Goal: Download file/media

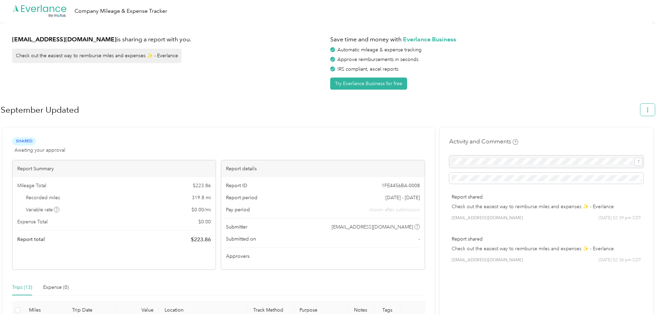
click at [654, 109] on button "button" at bounding box center [647, 110] width 14 height 12
click at [630, 139] on span "Download" at bounding box center [631, 142] width 23 height 7
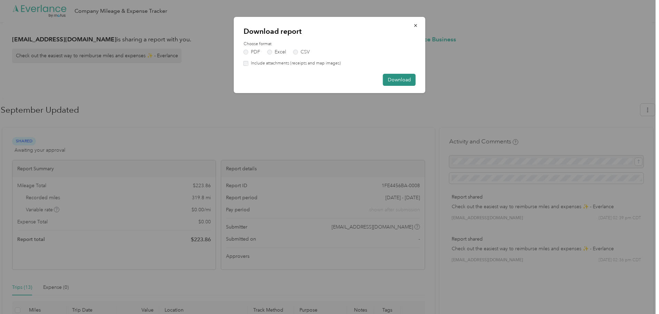
click at [404, 82] on button "Download" at bounding box center [399, 80] width 33 height 12
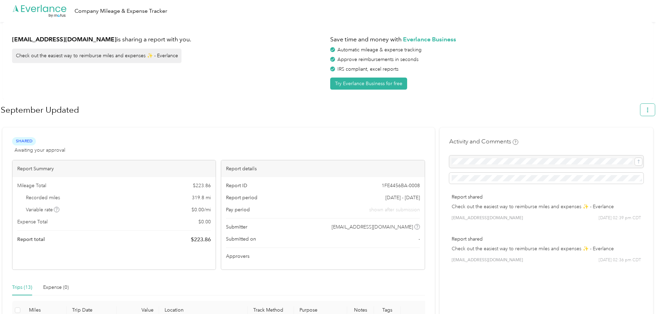
click at [654, 109] on button "button" at bounding box center [647, 110] width 14 height 12
click at [626, 139] on span "Download" at bounding box center [631, 142] width 23 height 7
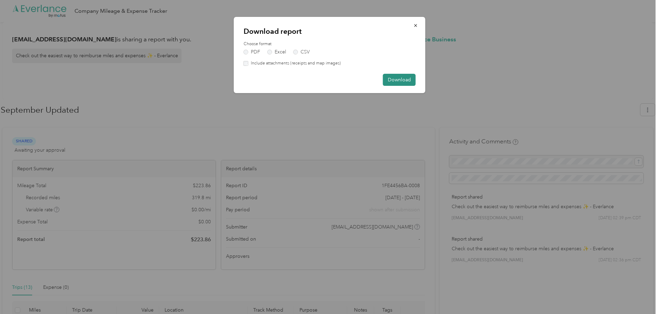
click at [399, 79] on button "Download" at bounding box center [399, 80] width 33 height 12
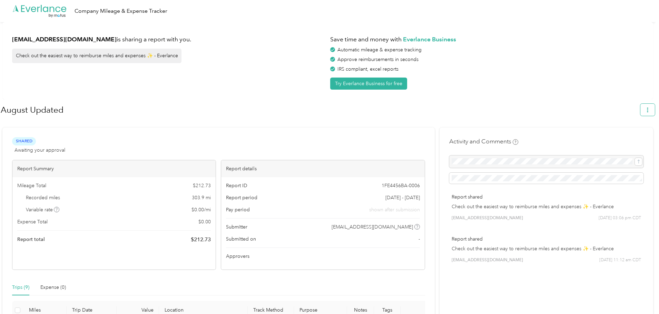
click at [650, 112] on icon "button" at bounding box center [647, 110] width 5 height 5
click at [626, 139] on span "Download" at bounding box center [631, 142] width 23 height 7
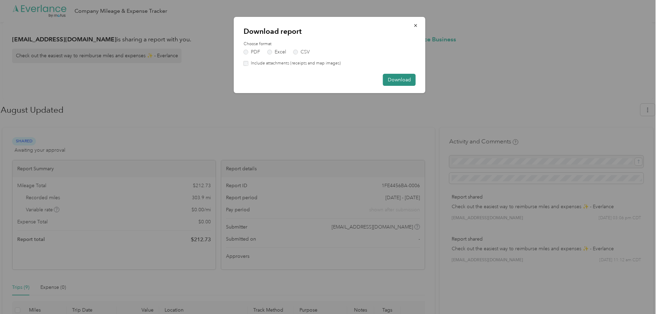
click at [404, 80] on button "Download" at bounding box center [399, 80] width 33 height 12
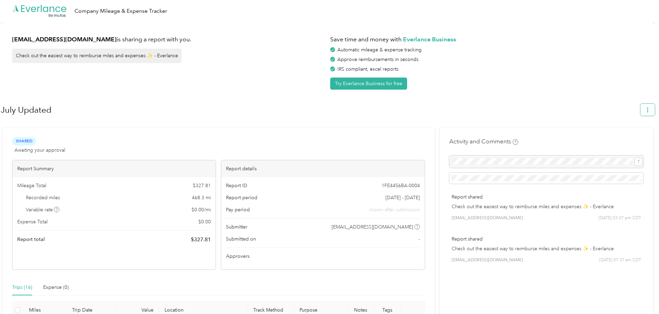
click at [649, 111] on icon "button" at bounding box center [647, 110] width 5 height 5
click at [629, 139] on span "Download" at bounding box center [631, 142] width 23 height 7
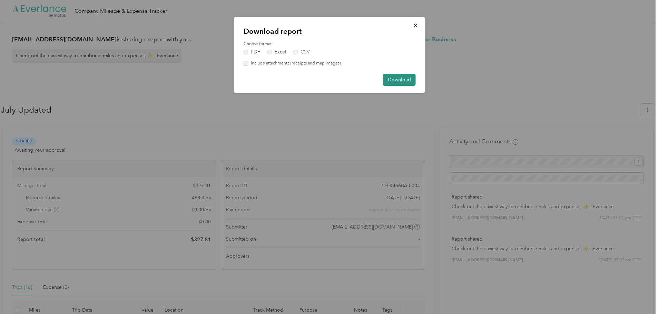
click at [397, 83] on button "Download" at bounding box center [399, 80] width 33 height 12
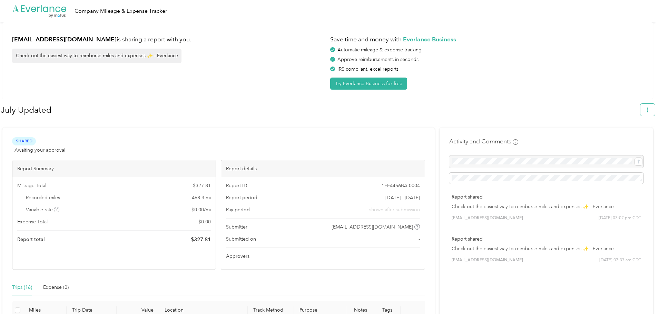
click at [648, 112] on icon "button" at bounding box center [647, 110] width 5 height 5
click at [631, 139] on span "Download" at bounding box center [631, 142] width 23 height 7
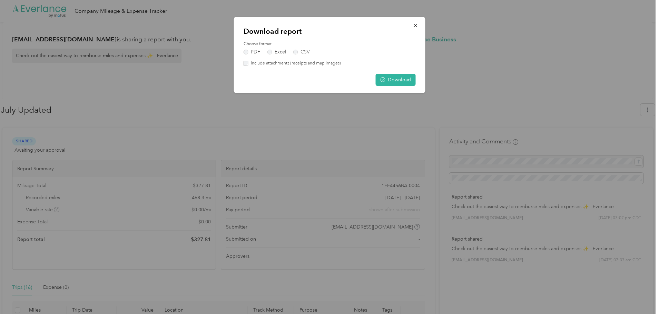
click at [249, 63] on div "Include attachments (receipts and map images)" at bounding box center [329, 63] width 172 height 6
click at [400, 78] on button "Download" at bounding box center [396, 80] width 40 height 12
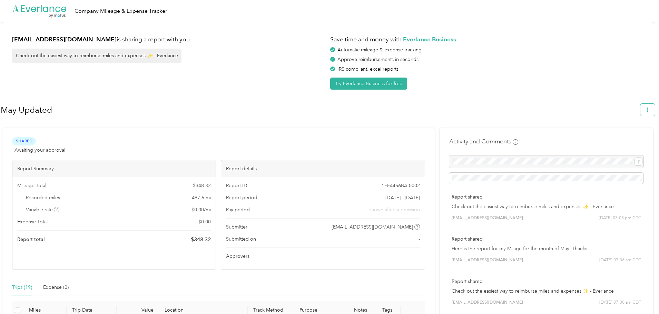
click at [650, 110] on icon "button" at bounding box center [647, 110] width 5 height 5
click at [633, 139] on span "Download" at bounding box center [631, 142] width 23 height 7
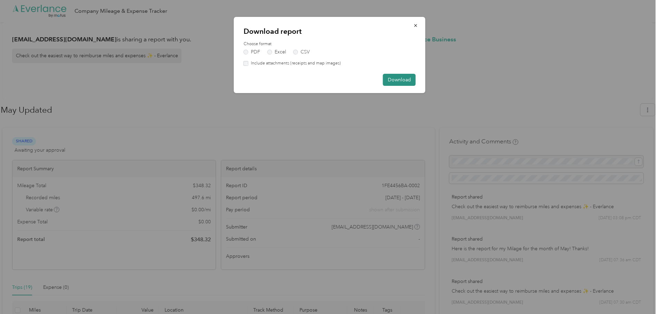
click at [401, 80] on button "Download" at bounding box center [399, 80] width 33 height 12
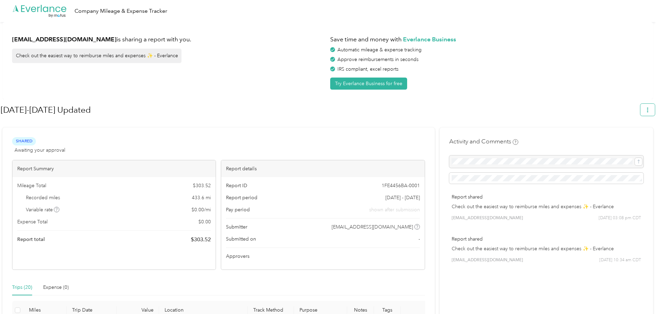
click at [650, 109] on icon "button" at bounding box center [647, 110] width 5 height 5
click at [635, 139] on span "Download" at bounding box center [631, 142] width 23 height 7
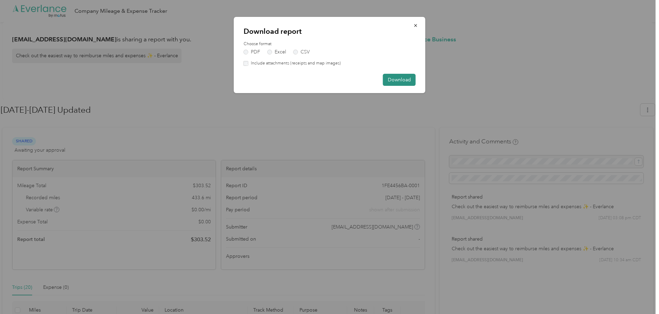
click at [398, 81] on button "Download" at bounding box center [399, 80] width 33 height 12
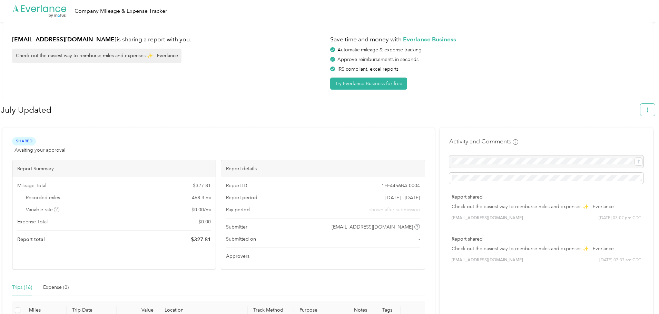
click at [648, 108] on icon "button" at bounding box center [647, 110] width 1 height 5
click at [629, 139] on span "Download" at bounding box center [631, 142] width 23 height 7
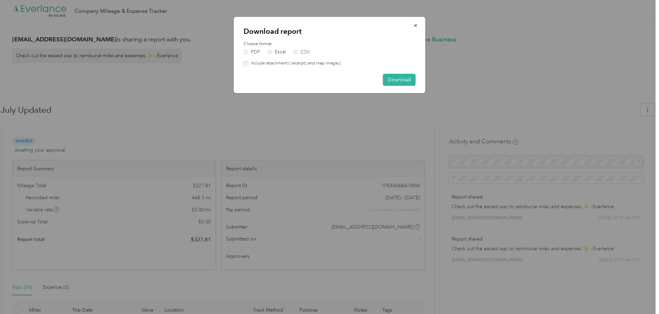
click at [249, 64] on label "Include attachments (receipts and map images)" at bounding box center [294, 63] width 92 height 6
click at [406, 78] on button "Download" at bounding box center [399, 80] width 33 height 12
